Goal: Information Seeking & Learning: Learn about a topic

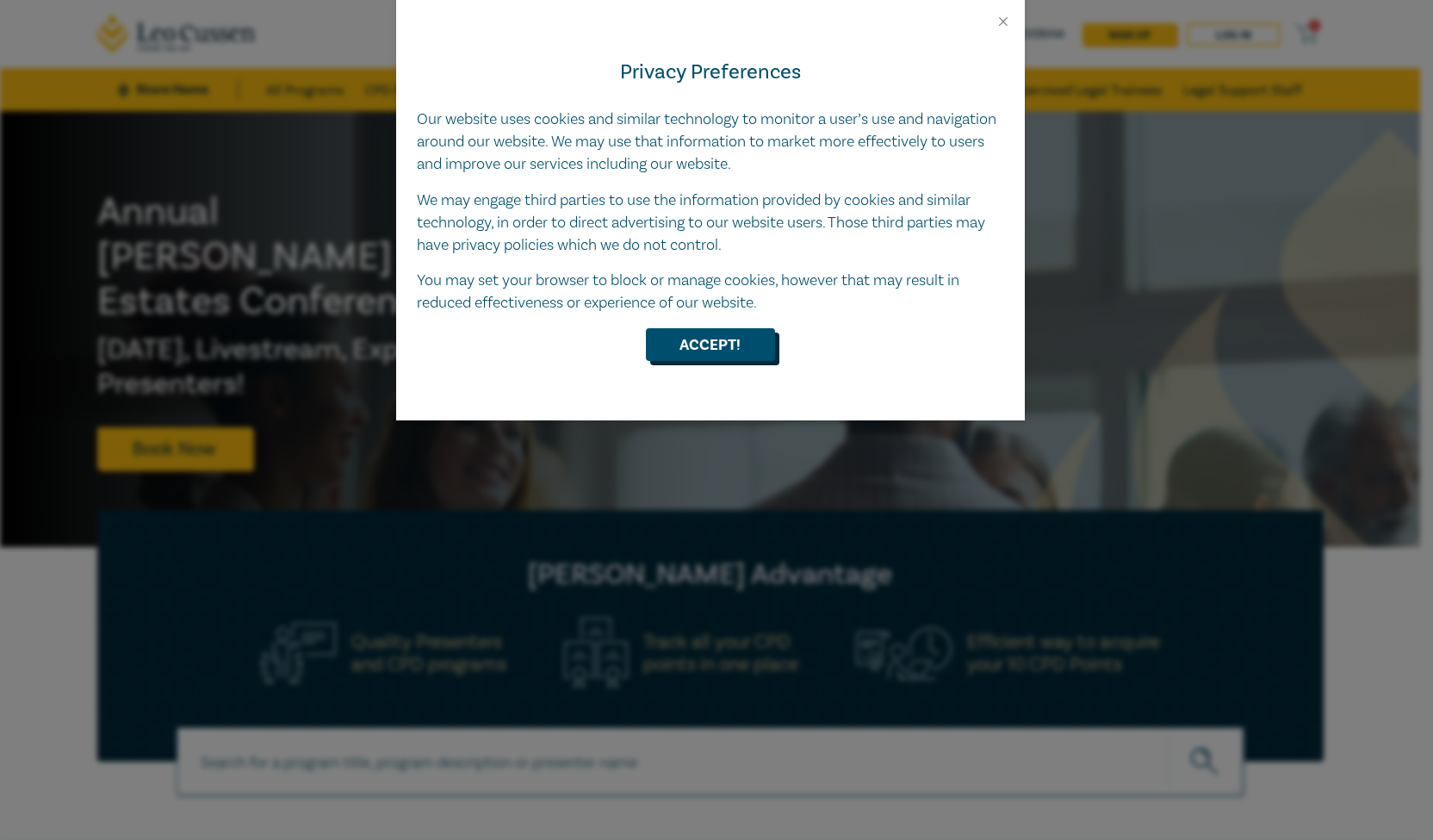
click at [684, 337] on button "Accept!" at bounding box center [710, 345] width 129 height 33
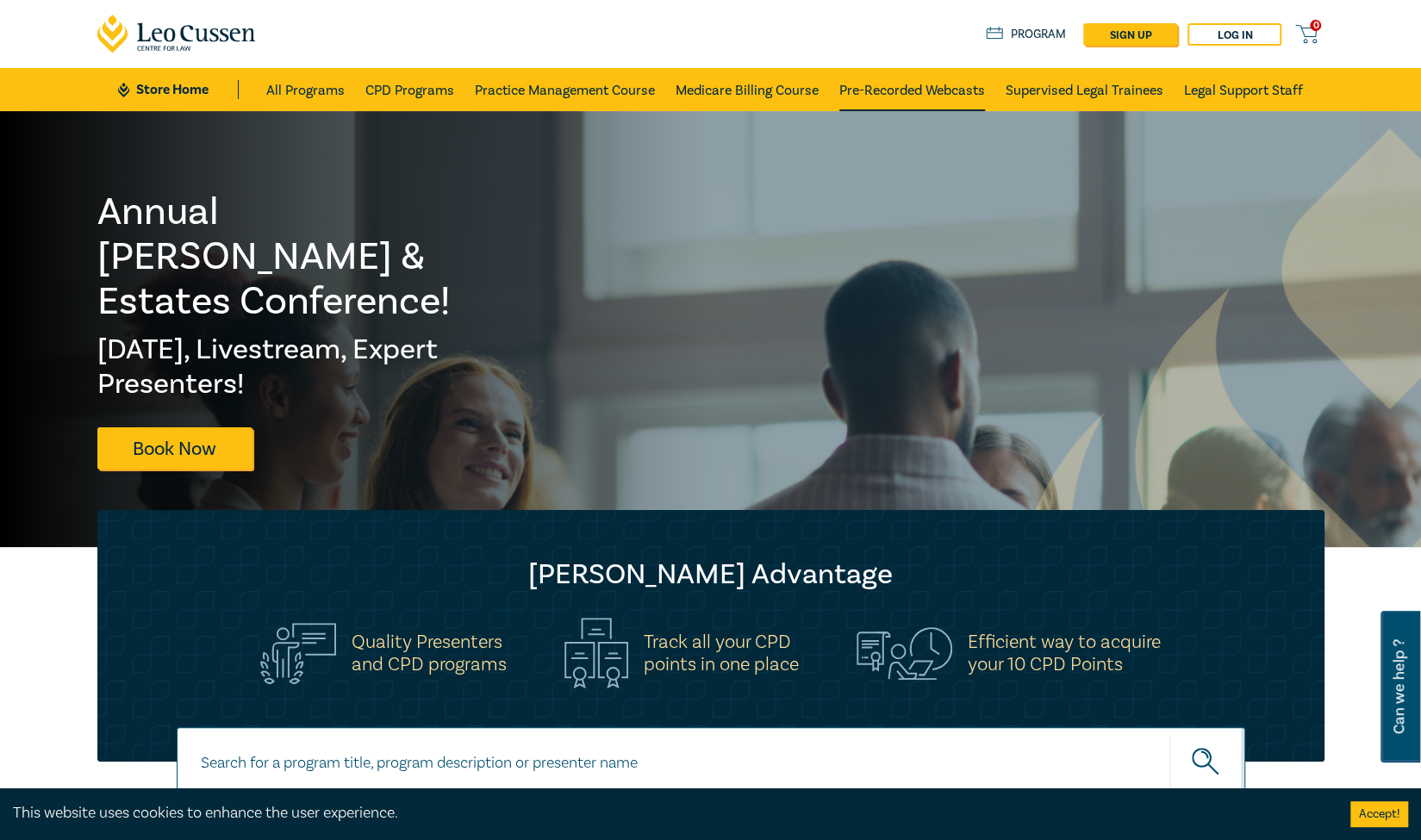
click at [899, 92] on link "Pre-Recorded Webcasts" at bounding box center [912, 89] width 146 height 43
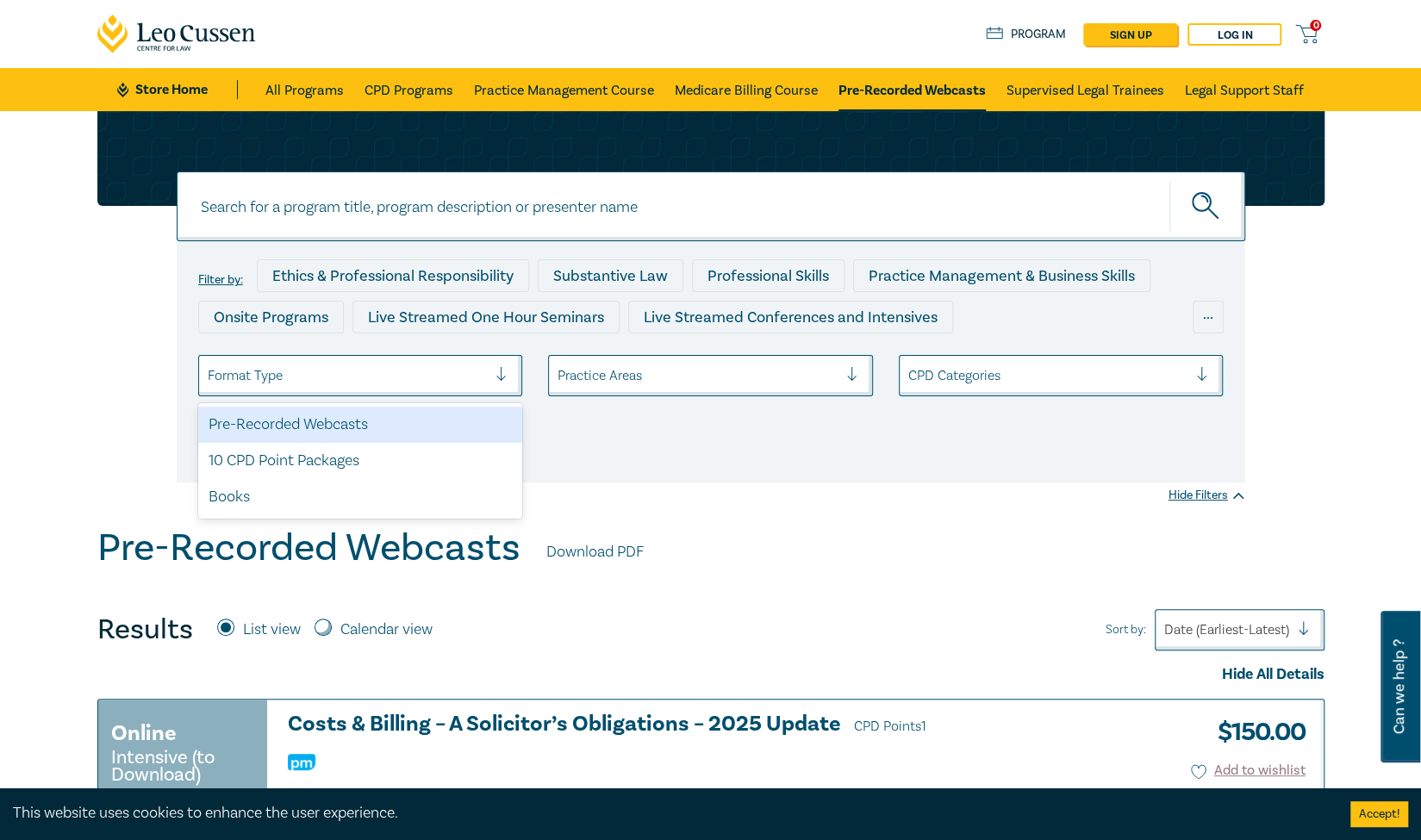
click at [499, 380] on div at bounding box center [508, 375] width 26 height 17
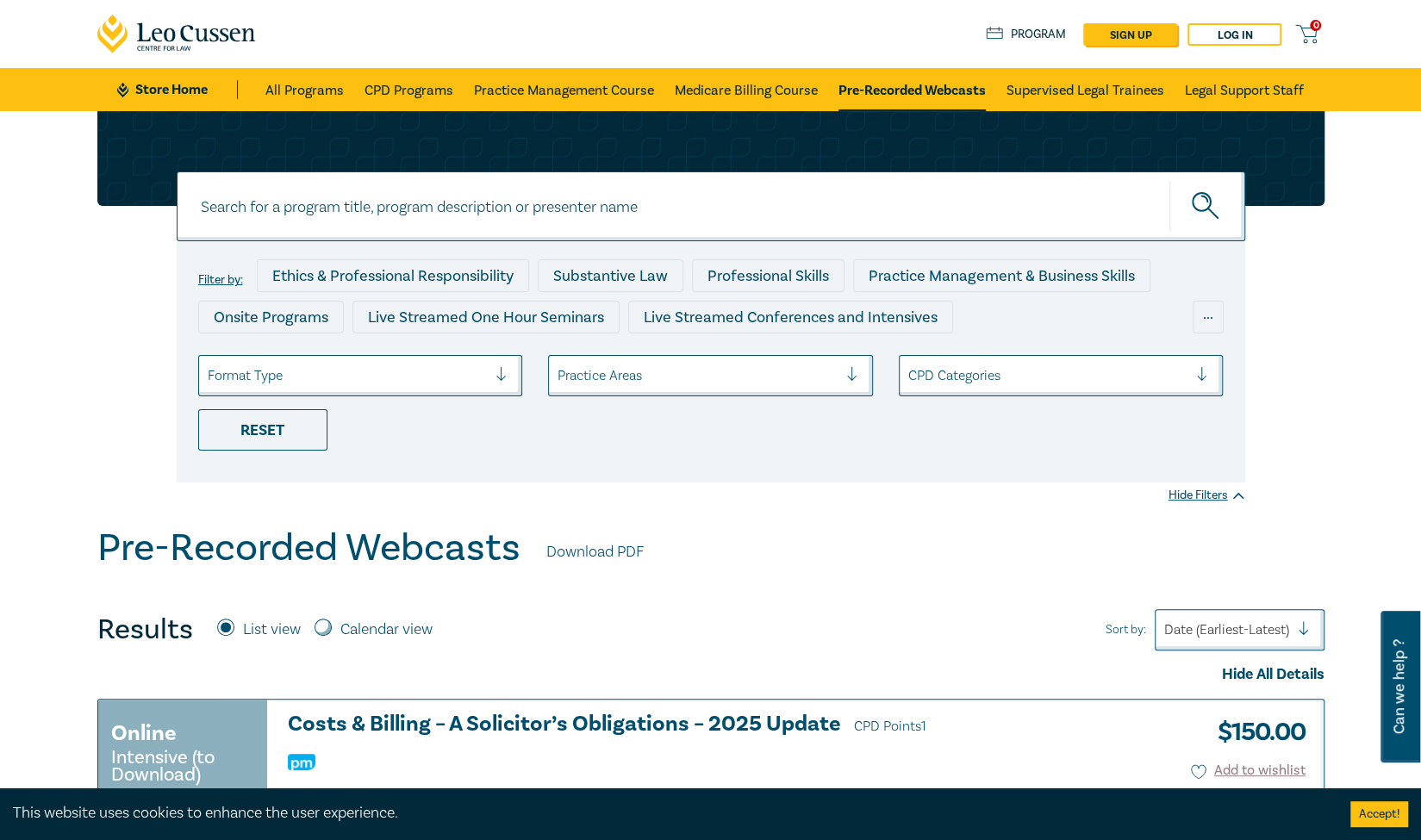
click at [499, 380] on div at bounding box center [508, 375] width 26 height 17
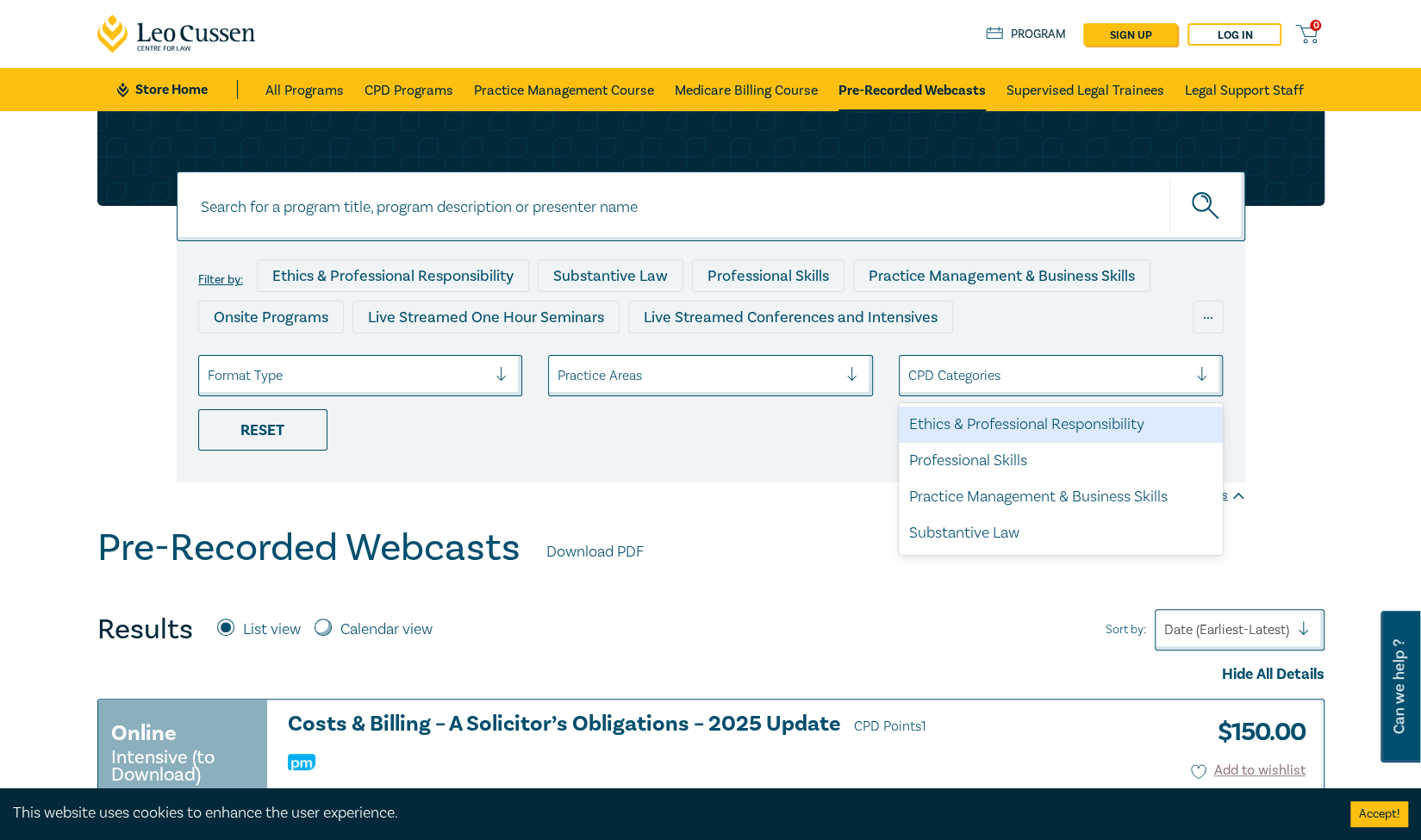
click at [997, 388] on div "CPD Categories" at bounding box center [1048, 375] width 297 height 30
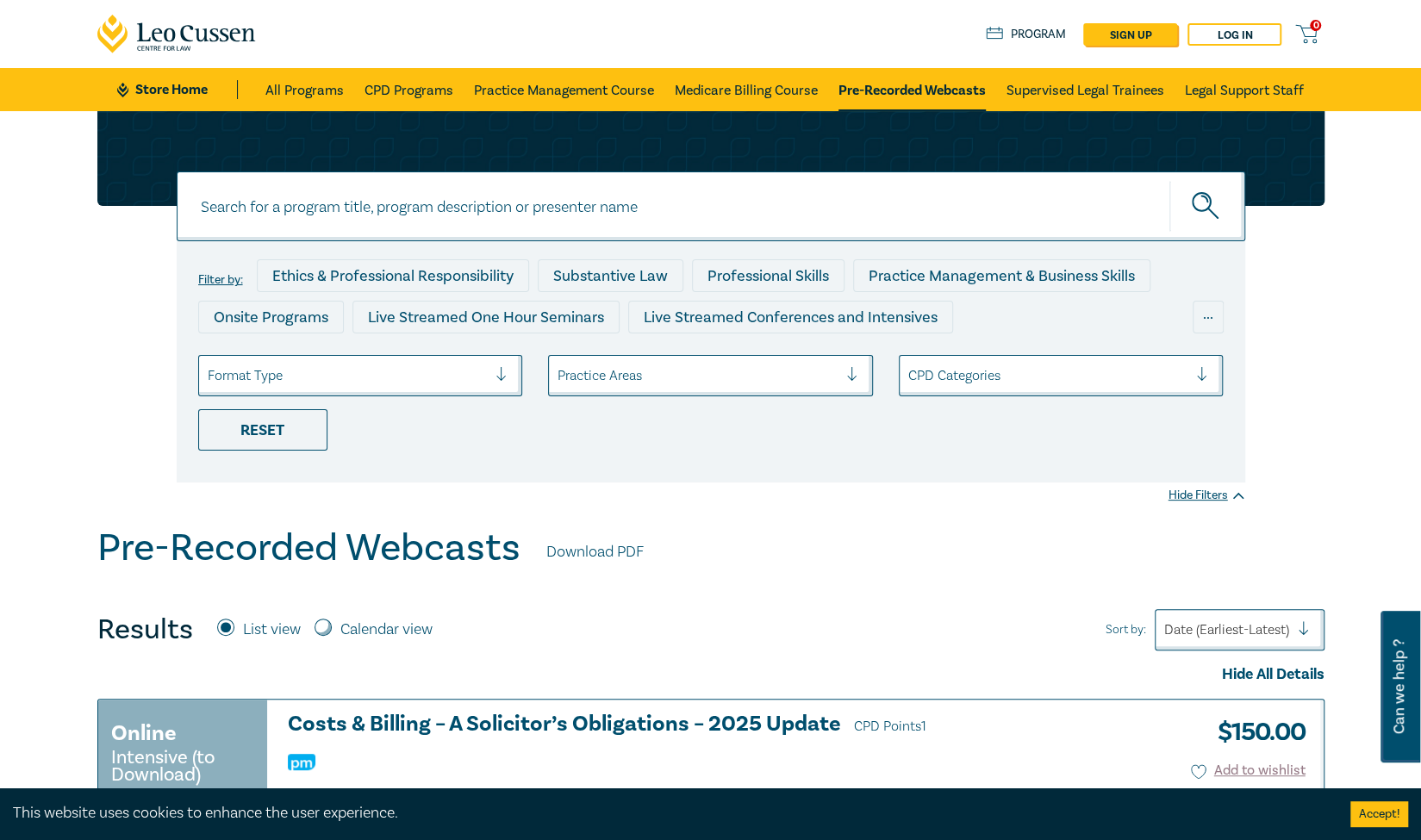
click at [997, 388] on div "CPD Categories" at bounding box center [1048, 375] width 297 height 30
click at [500, 326] on div "Live Streamed One Hour Seminars" at bounding box center [486, 317] width 267 height 33
click at [811, 315] on div "Live Streamed Conferences and Intensives" at bounding box center [791, 317] width 325 height 33
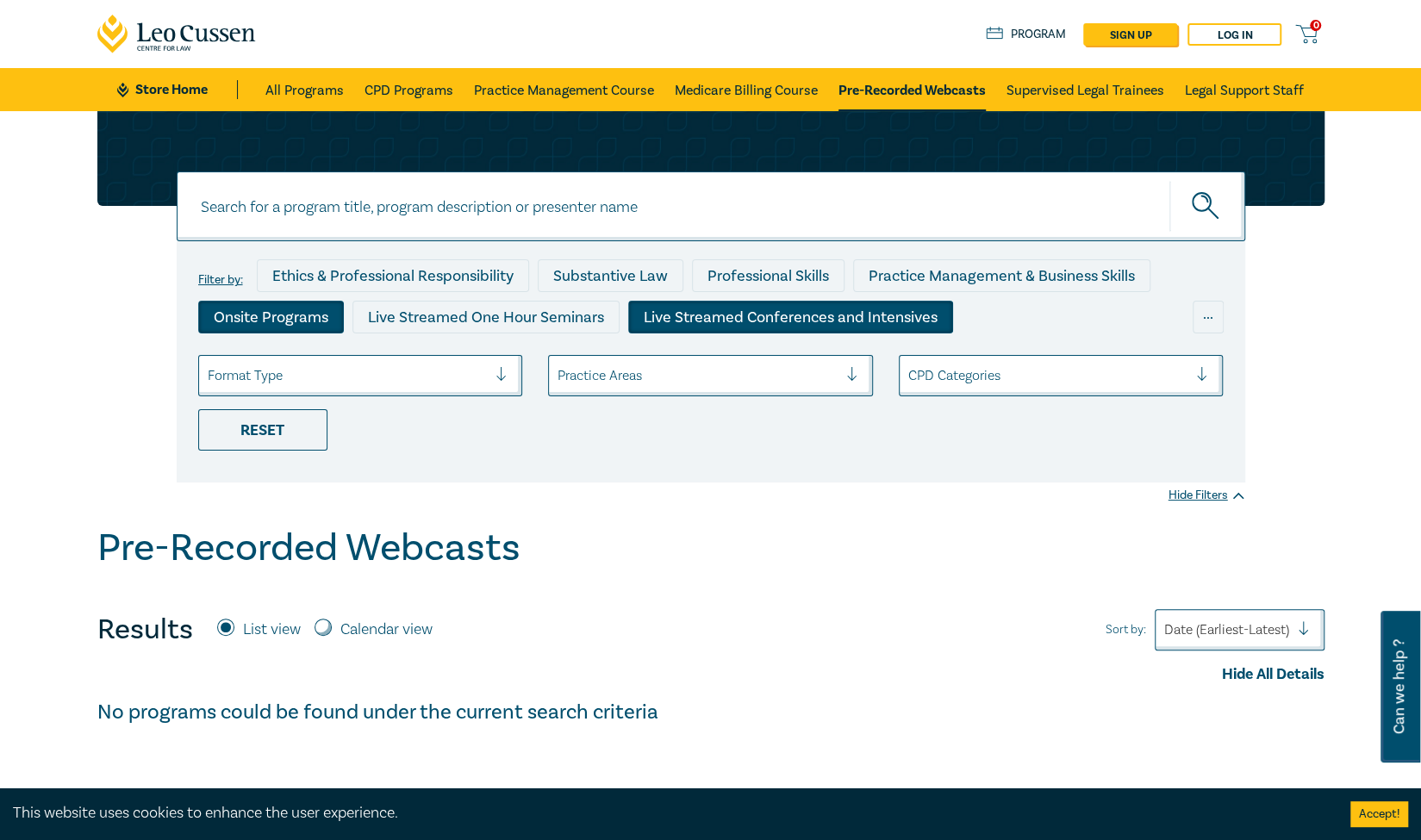
click at [285, 317] on div "Onsite Programs" at bounding box center [271, 317] width 146 height 33
click at [779, 323] on div "Live Streamed Conferences and Intensives" at bounding box center [791, 317] width 325 height 33
